Goal: Transaction & Acquisition: Purchase product/service

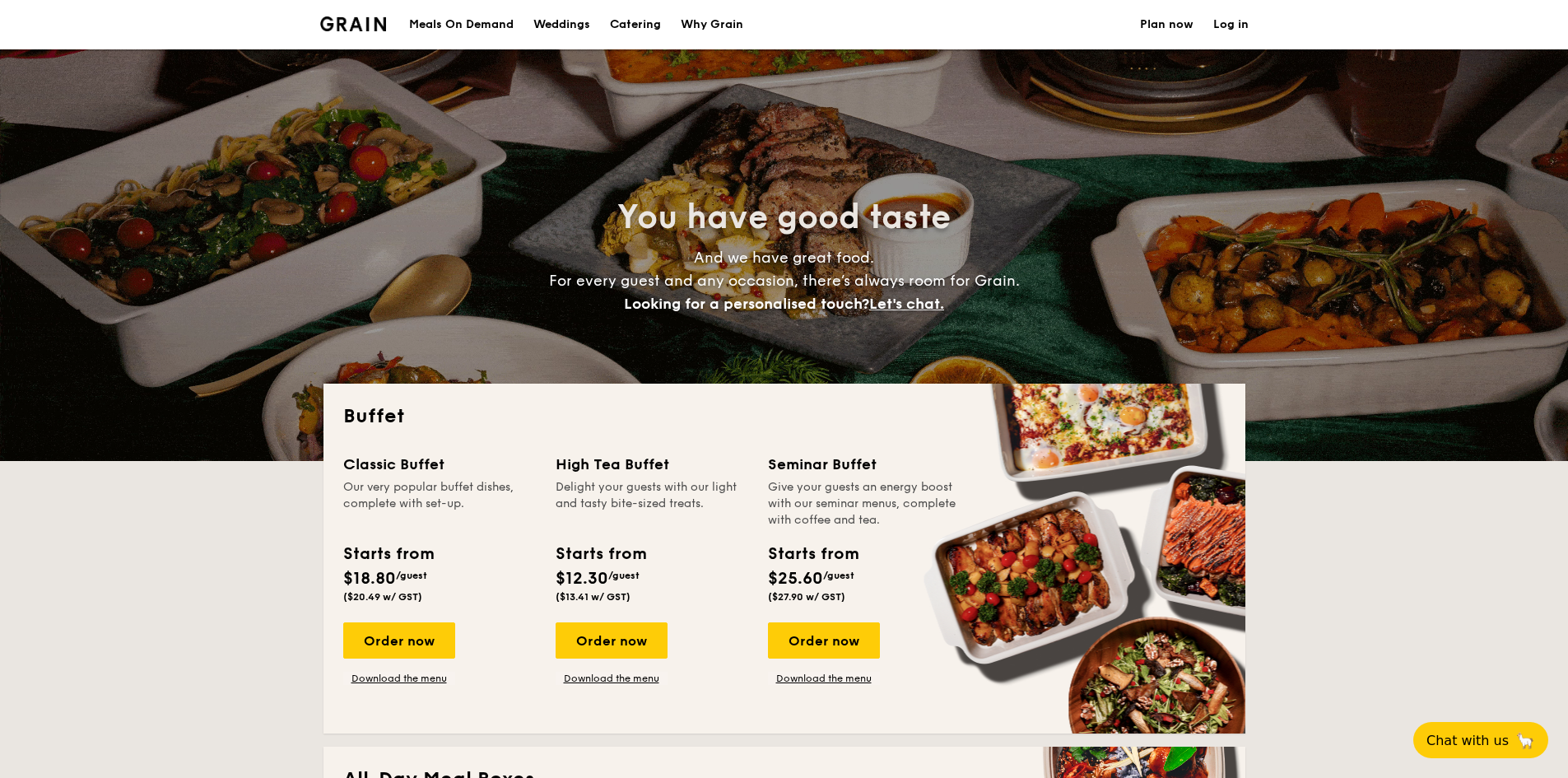
select select
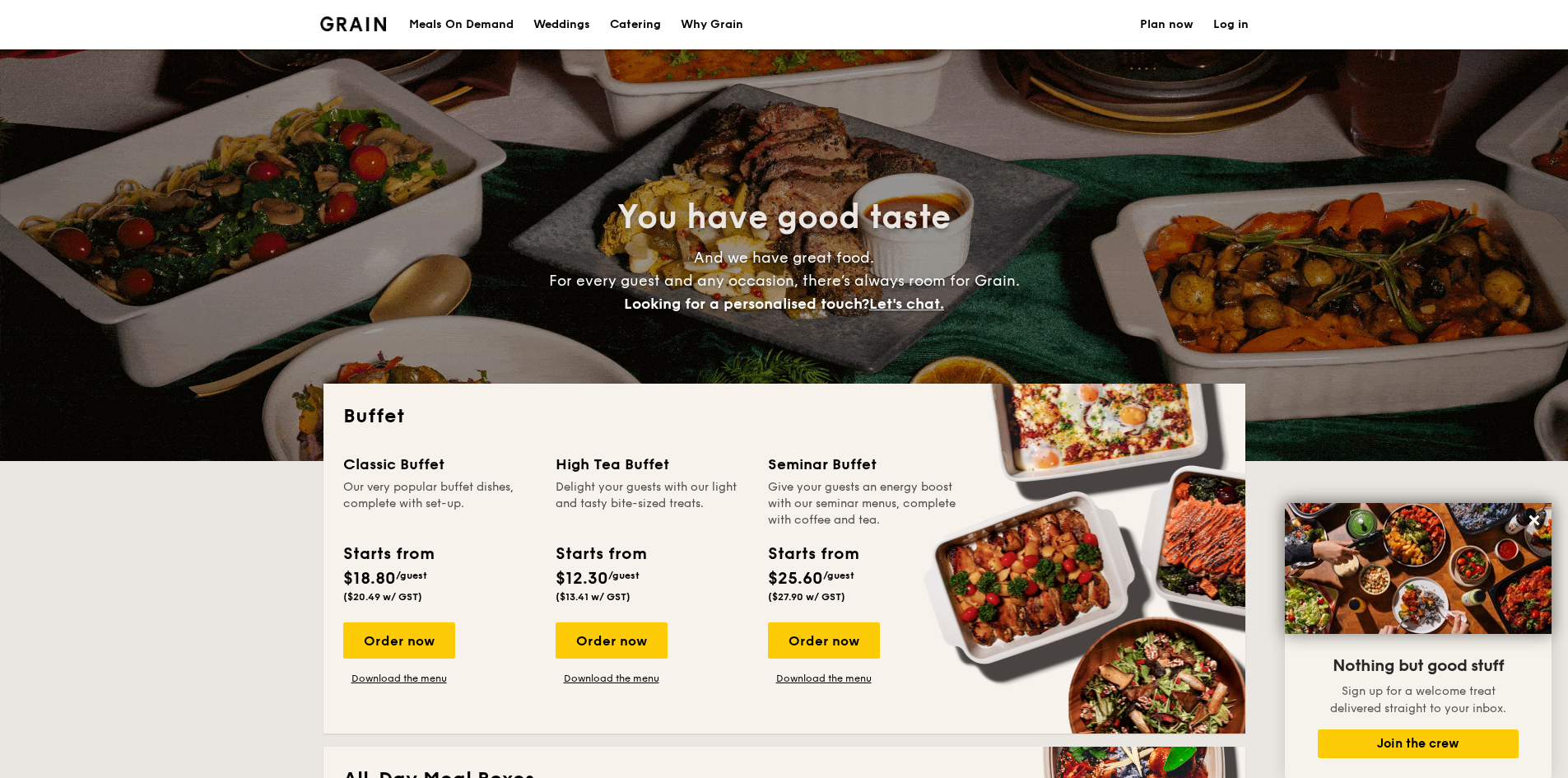
click at [465, 26] on div "Meals On Demand" at bounding box center [461, 24] width 104 height 49
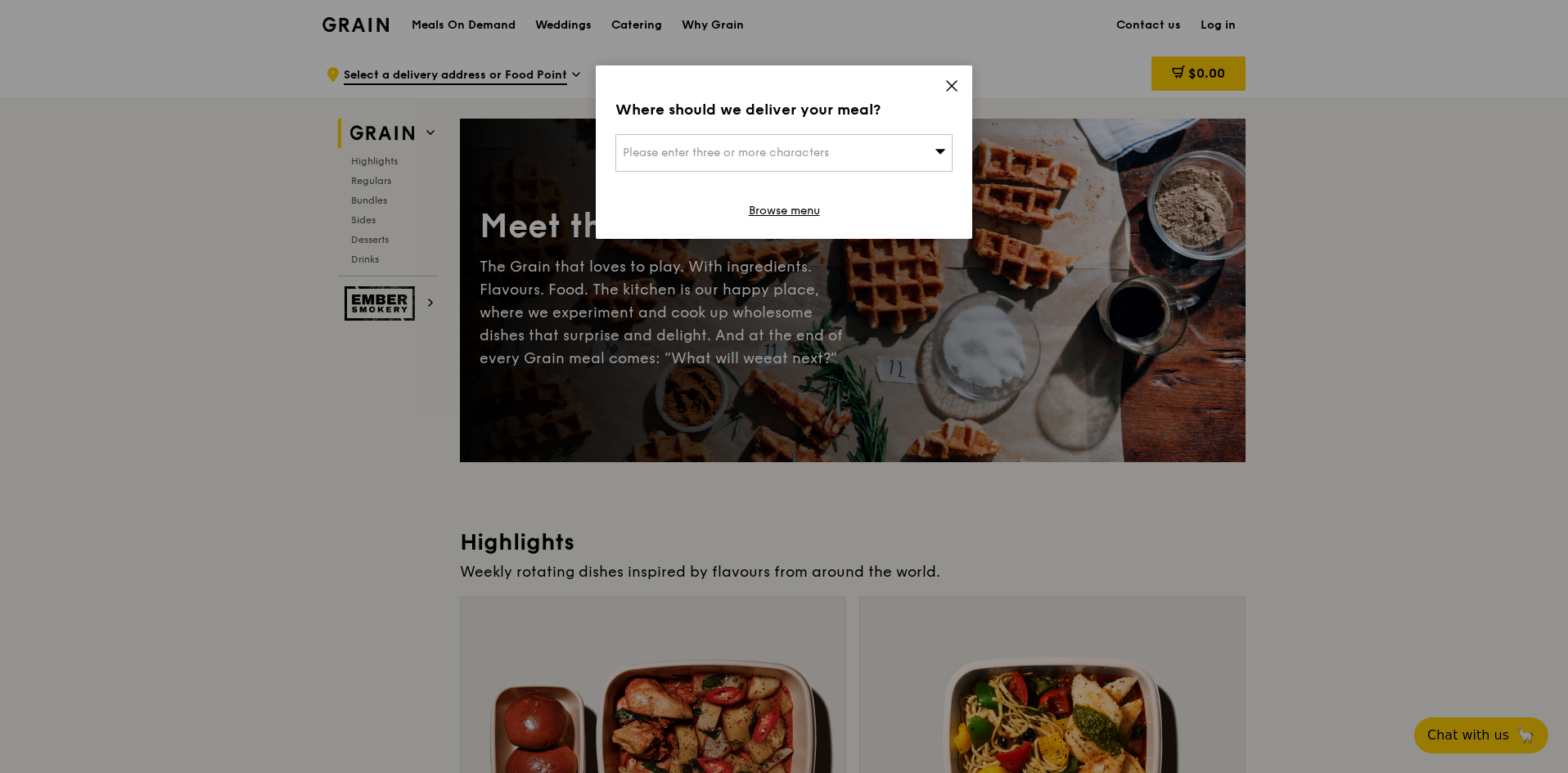
click at [838, 149] on div "Please enter three or more characters" at bounding box center [784, 153] width 337 height 38
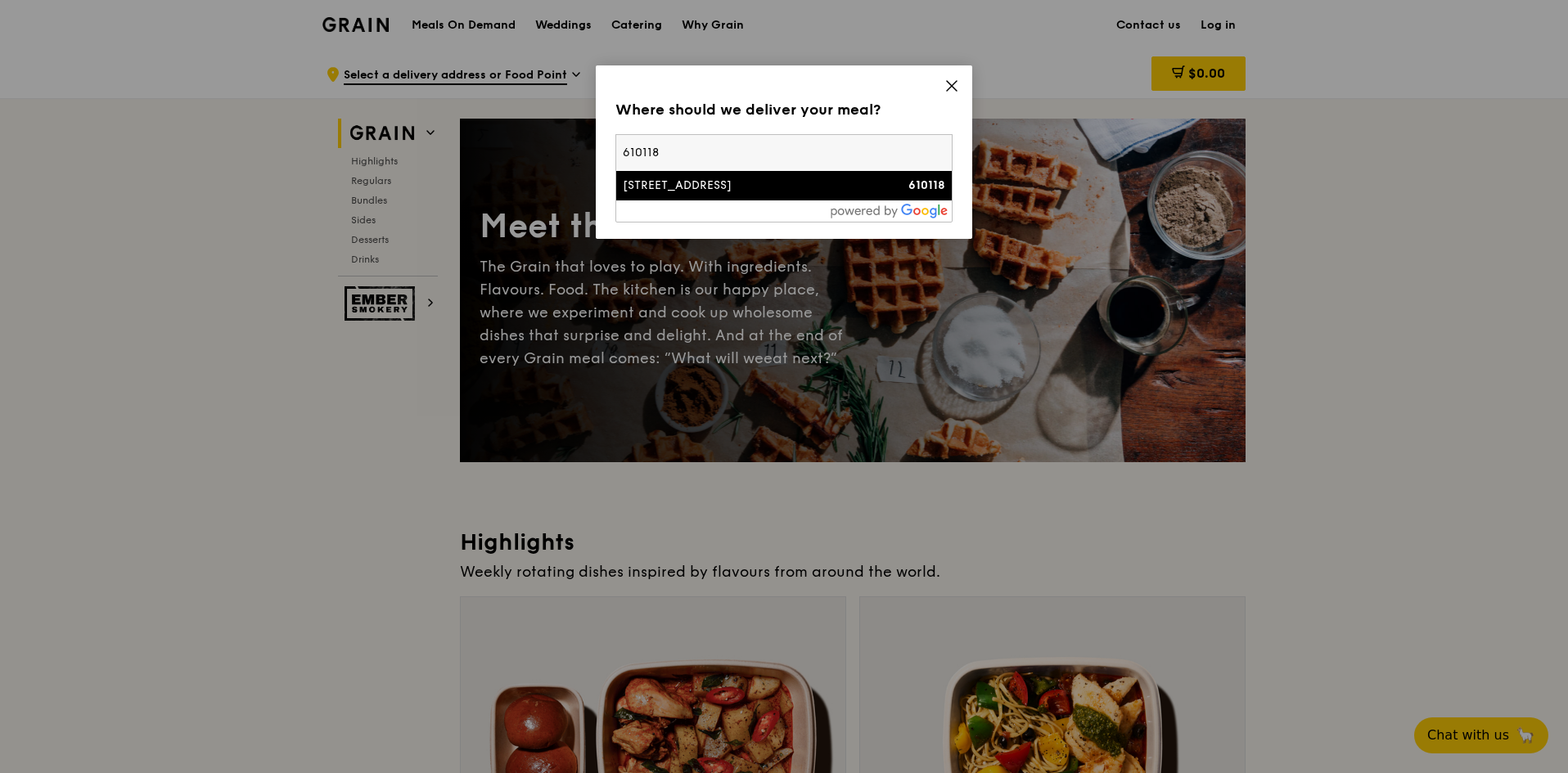
type input "610118"
click at [708, 193] on div "[STREET_ADDRESS]" at bounding box center [743, 185] width 242 height 16
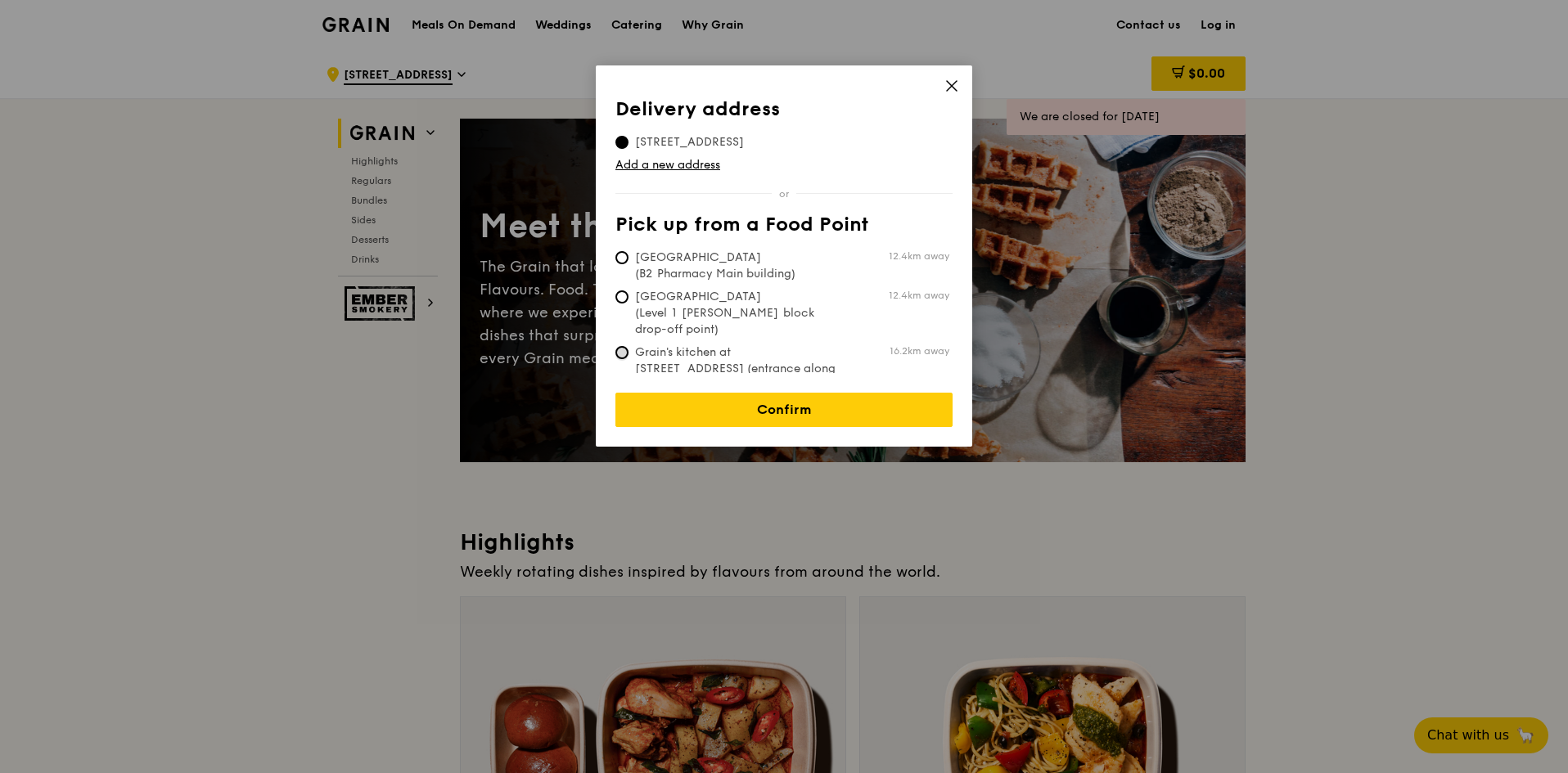
click at [623, 346] on input "Grain's kitchen at [STREET_ADDRESS] (entrance along [PERSON_NAME][GEOGRAPHIC_DA…" at bounding box center [621, 352] width 13 height 13
radio input "true"
click at [620, 146] on input "[STREET_ADDRESS]" at bounding box center [621, 142] width 13 height 13
radio input "true"
click at [788, 413] on link "Confirm" at bounding box center [784, 410] width 337 height 34
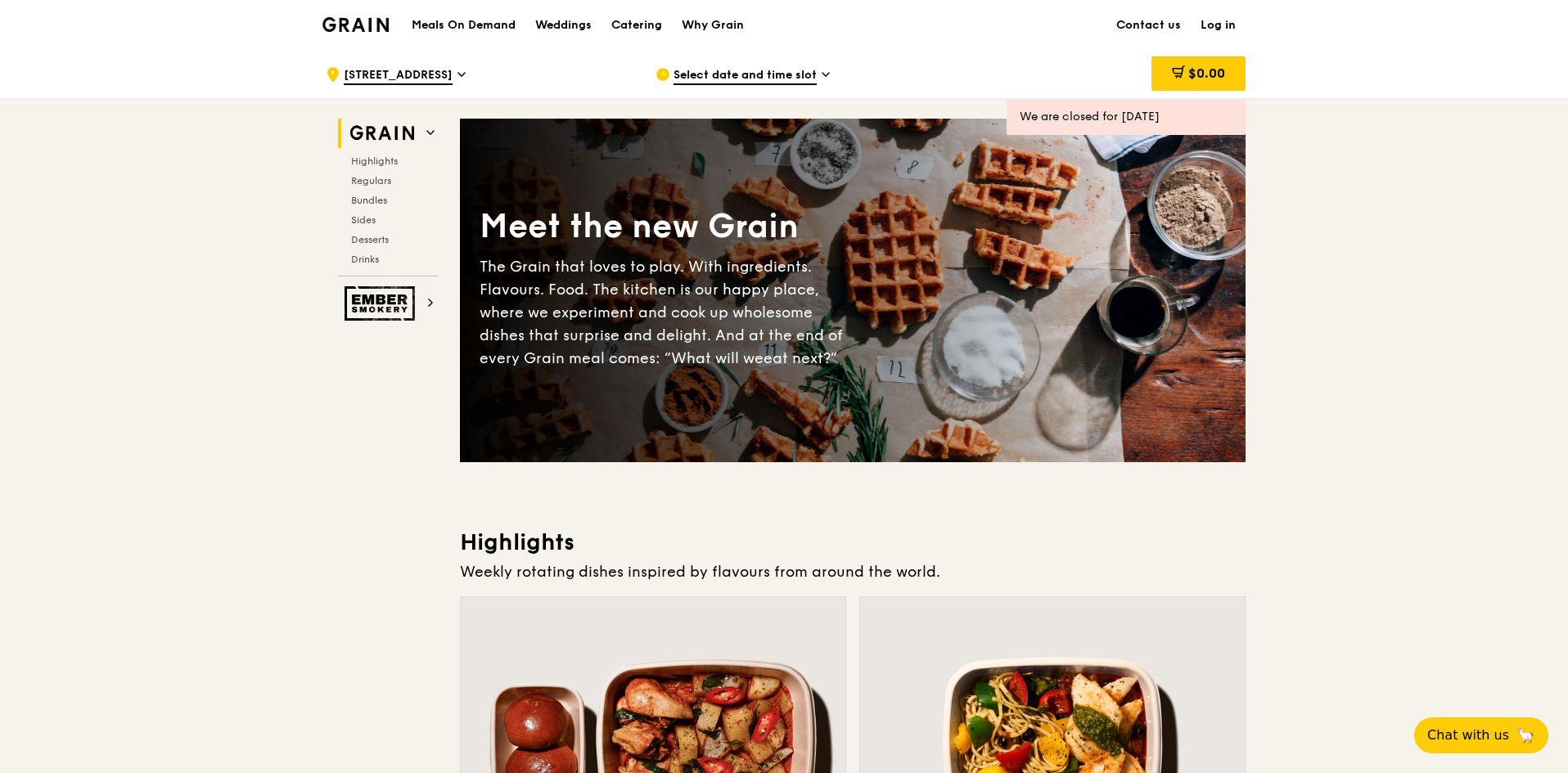
click at [695, 65] on div "Select date and time slot" at bounding box center [807, 74] width 304 height 49
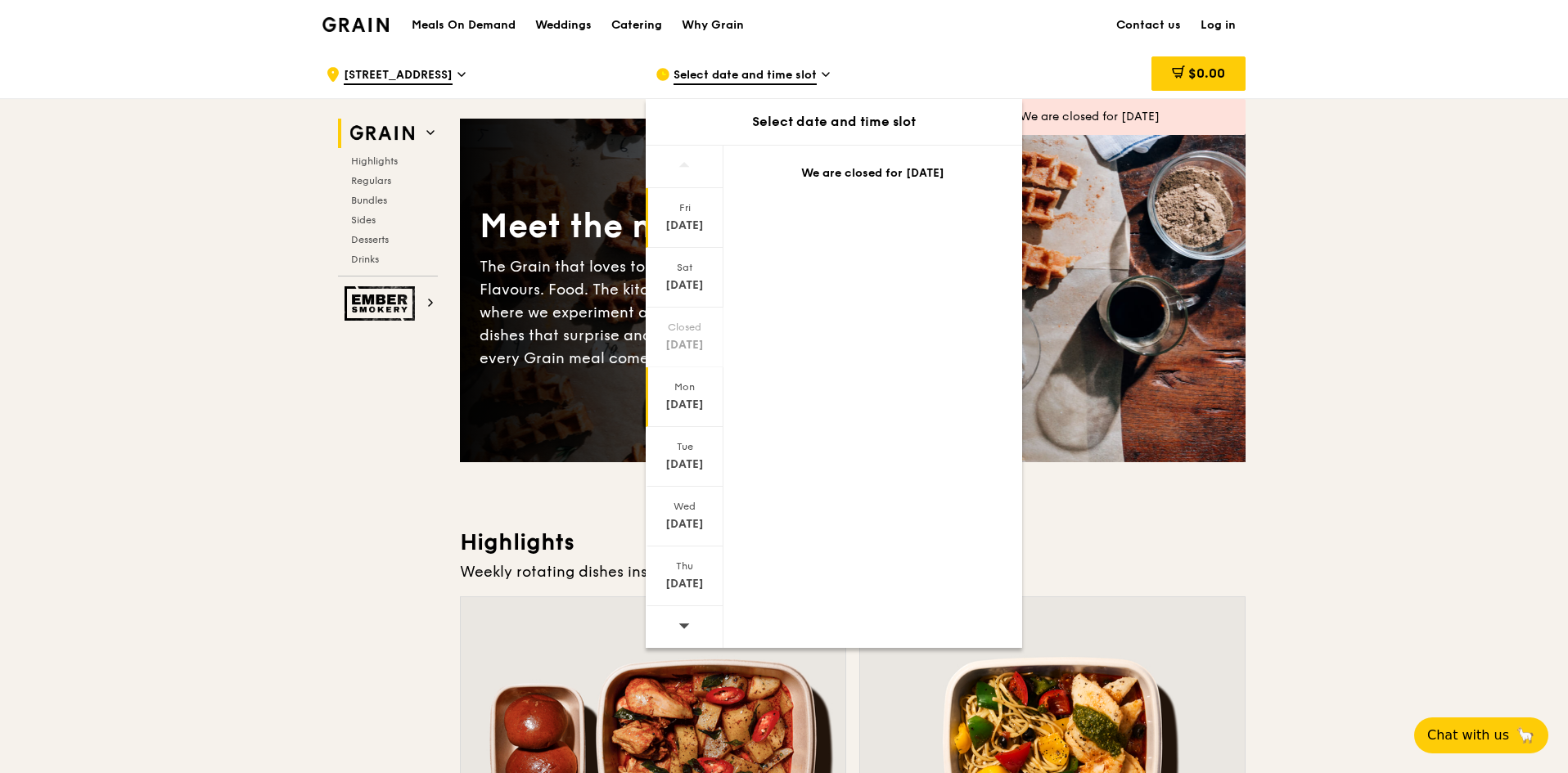
click at [686, 400] on div "[DATE]" at bounding box center [684, 405] width 73 height 16
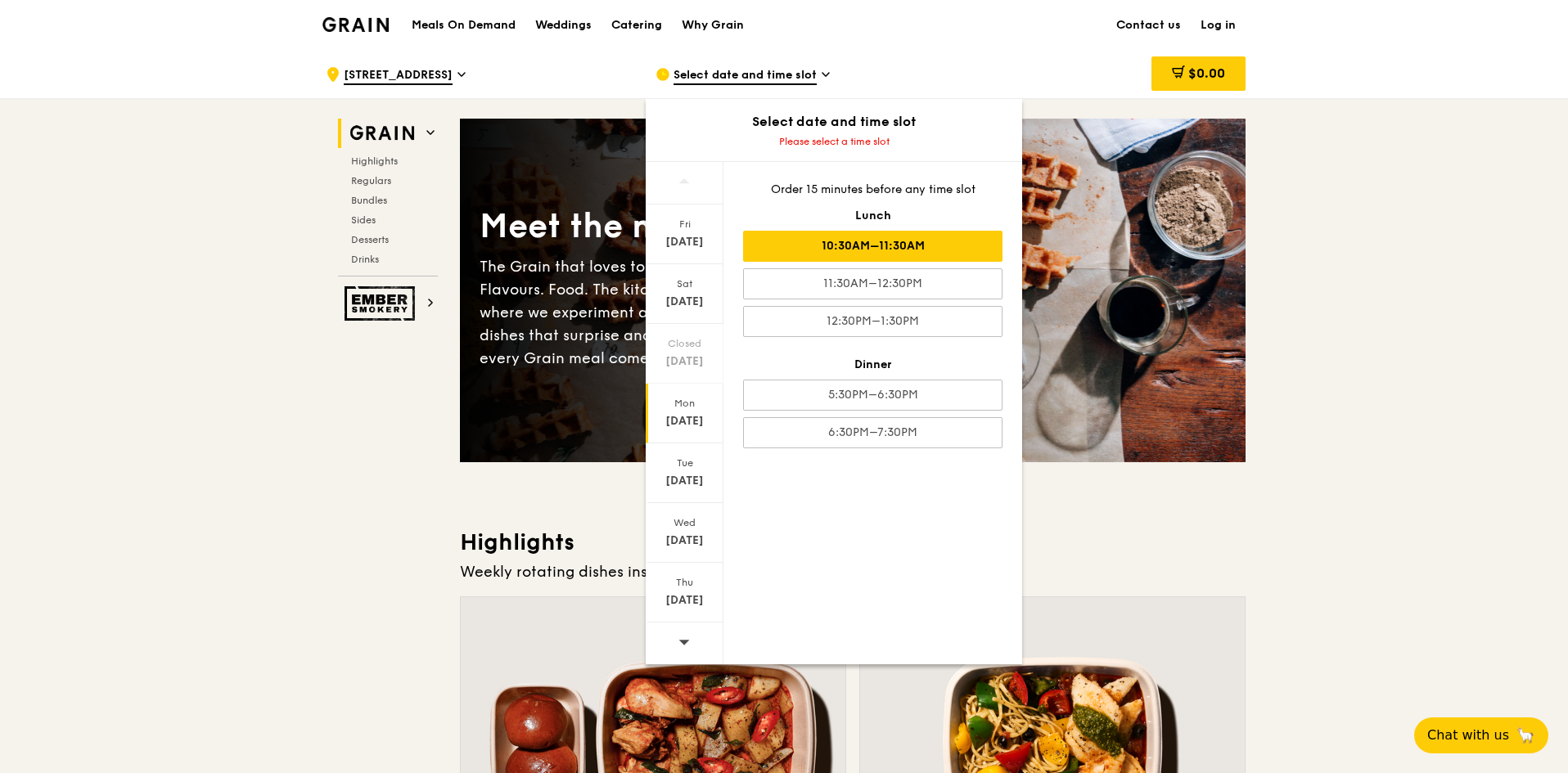
click at [886, 251] on div "10:30AM–11:30AM" at bounding box center [872, 247] width 259 height 31
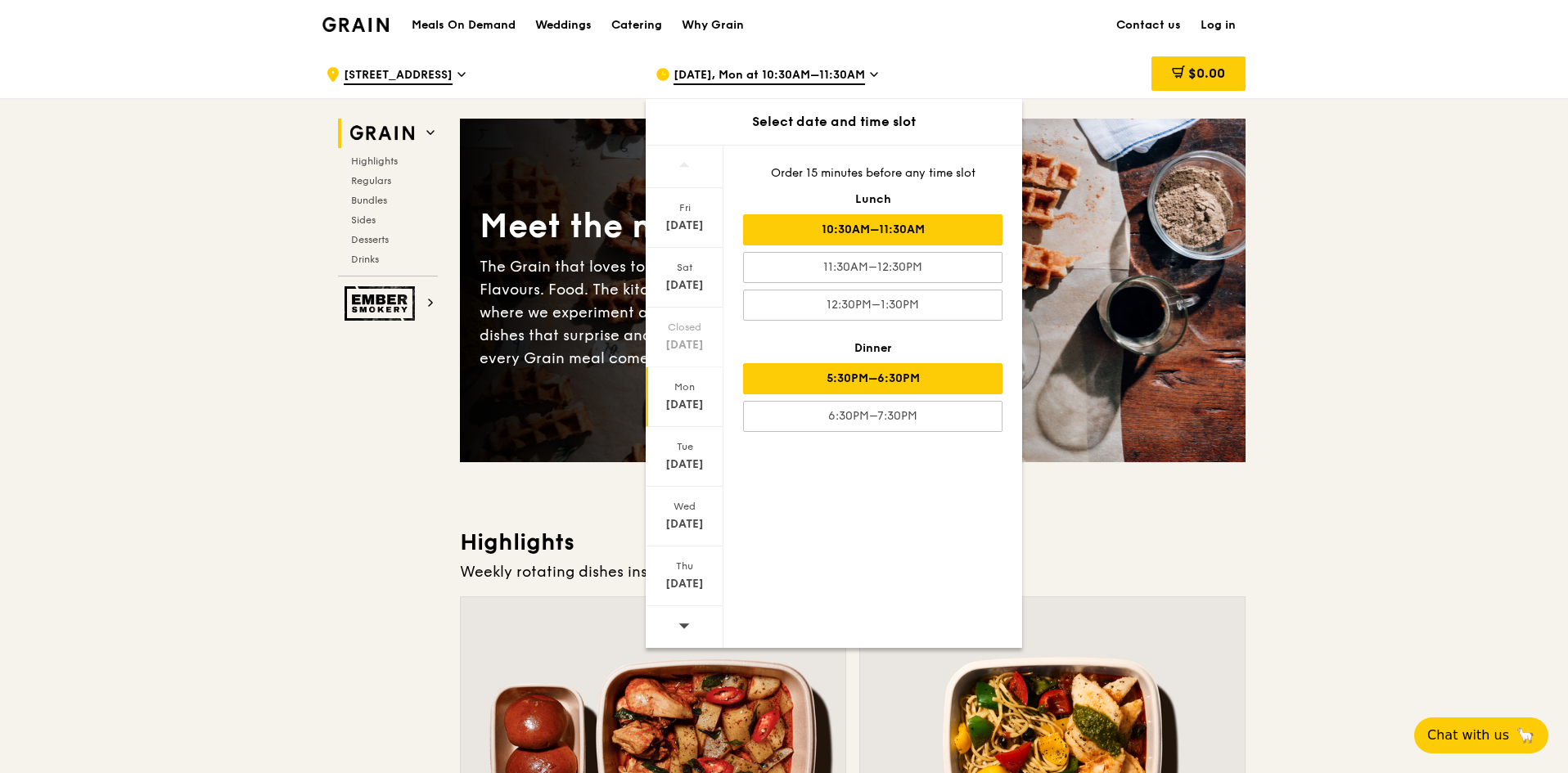
click at [898, 384] on div "5:30PM–6:30PM" at bounding box center [872, 378] width 259 height 31
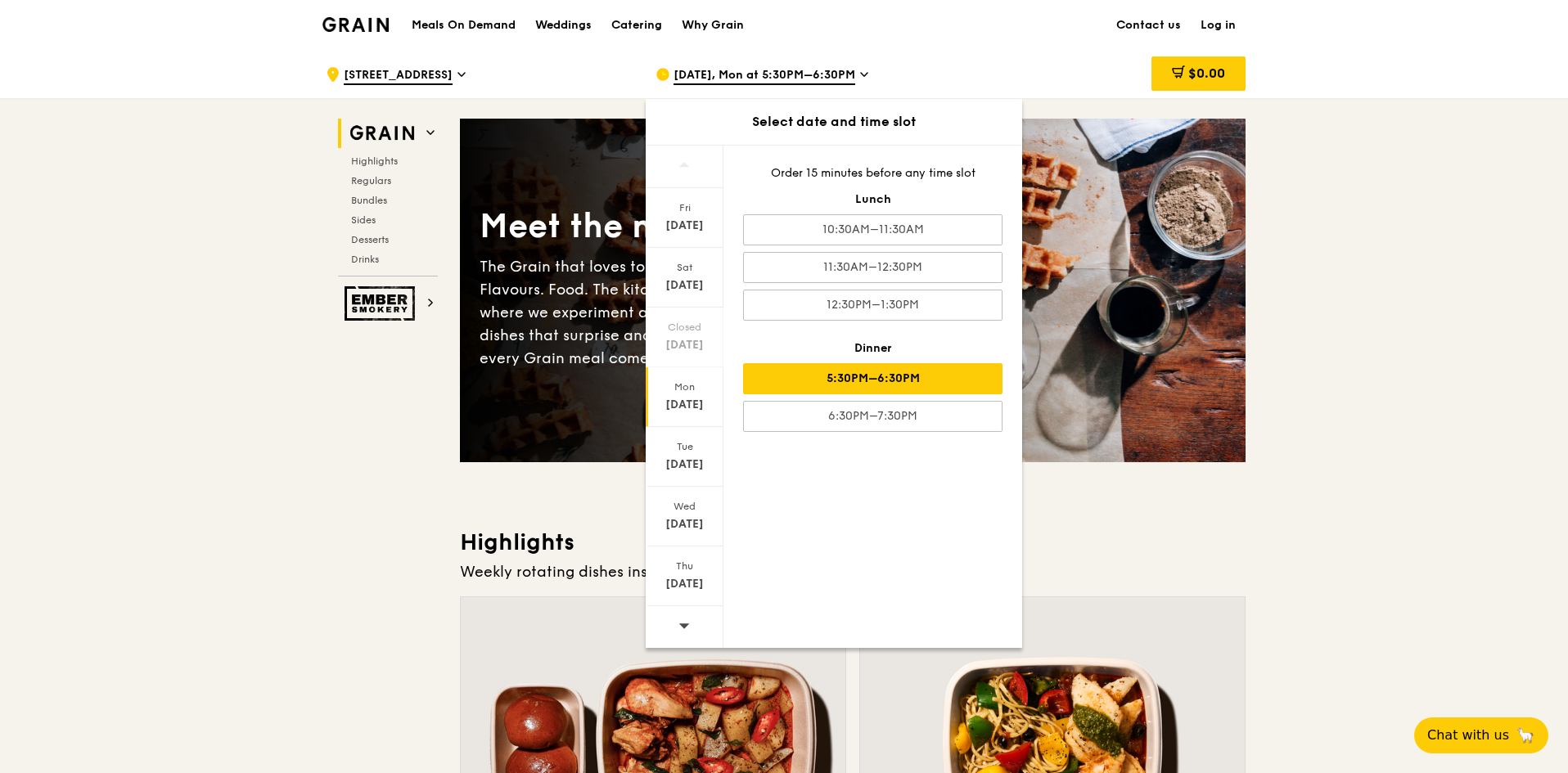
click at [819, 247] on div "Order 15 minutes before any time slot Lunch 10:30AM–11:30AM 11:30AM–12:30PM 12:…" at bounding box center [872, 299] width 299 height 306
click at [821, 239] on div "10:30AM–11:30AM" at bounding box center [872, 229] width 259 height 31
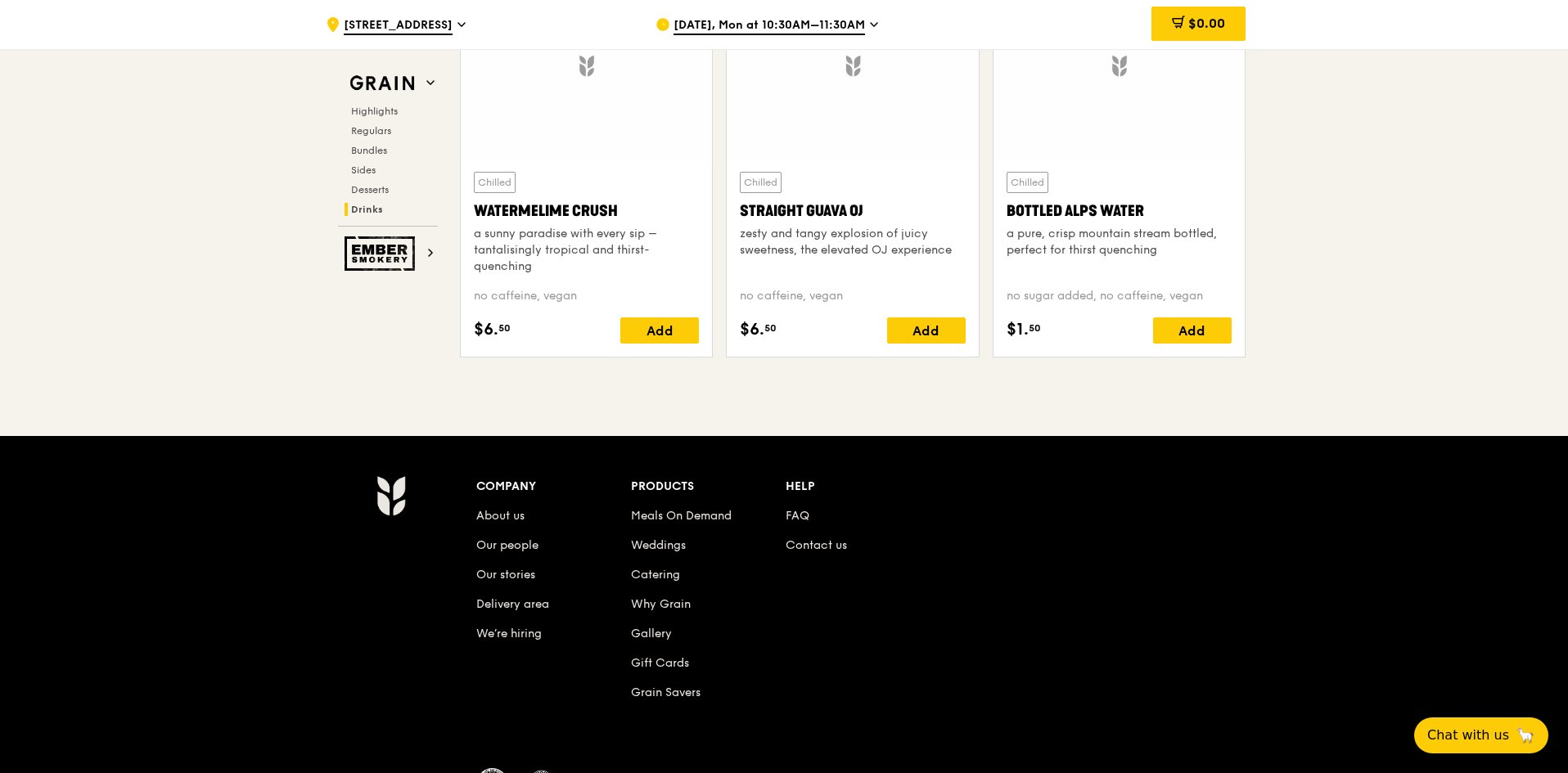
scroll to position [6735, 0]
